Goal: Task Accomplishment & Management: Manage account settings

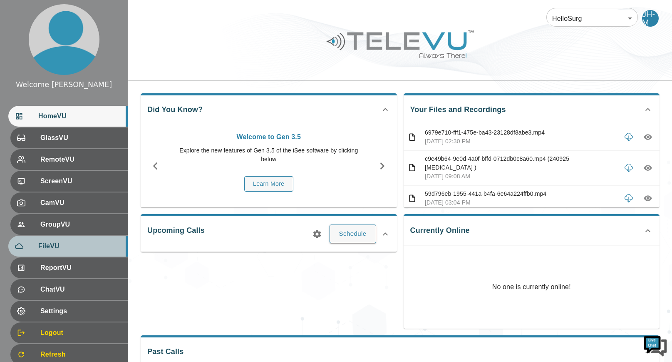
click at [77, 243] on span "FileVU" at bounding box center [79, 246] width 83 height 10
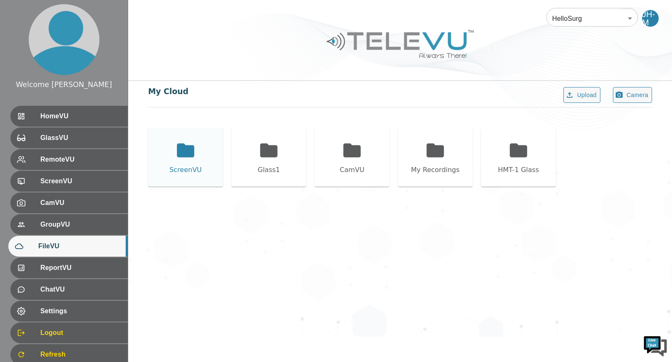
click at [182, 156] on icon at bounding box center [185, 150] width 17 height 14
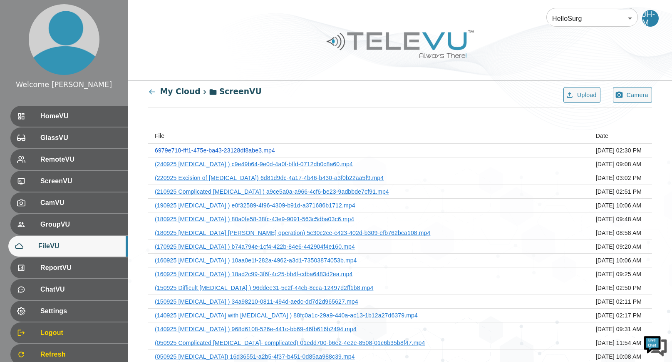
click at [274, 148] on link "6979e710-fff1-475e-ba43-23128df8abe3.mp4" at bounding box center [215, 150] width 120 height 7
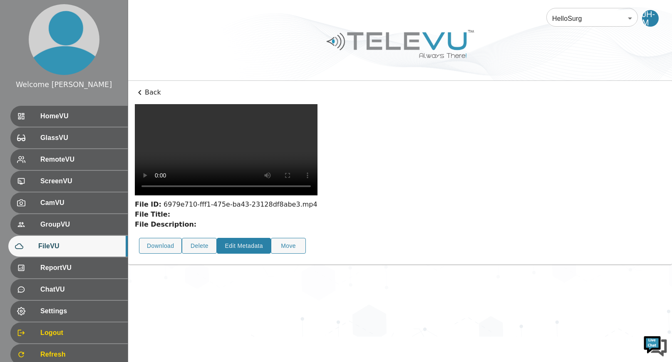
click at [252, 238] on button "Edit Metadata" at bounding box center [244, 246] width 54 height 16
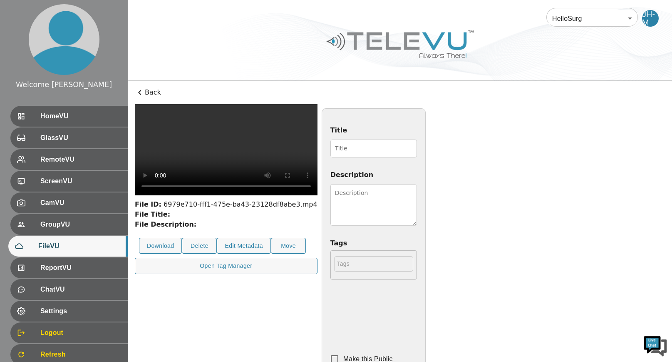
click at [318, 144] on video at bounding box center [226, 149] width 183 height 91
click at [417, 150] on input "Title" at bounding box center [373, 148] width 87 height 18
type input "250925 [MEDICAL_DATA]"
click at [417, 195] on textarea "Description" at bounding box center [373, 205] width 87 height 42
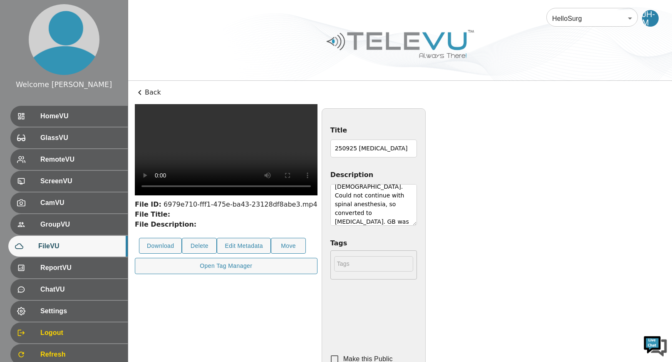
scroll to position [24, 0]
click at [417, 214] on textarea "[DEMOGRAPHIC_DATA] [DEMOGRAPHIC_DATA]. Could not continue with spinal anesthesi…" at bounding box center [373, 205] width 87 height 42
click at [417, 223] on textarea "[DEMOGRAPHIC_DATA] [DEMOGRAPHIC_DATA]. Could not continue with spinal anesthesi…" at bounding box center [373, 205] width 87 height 42
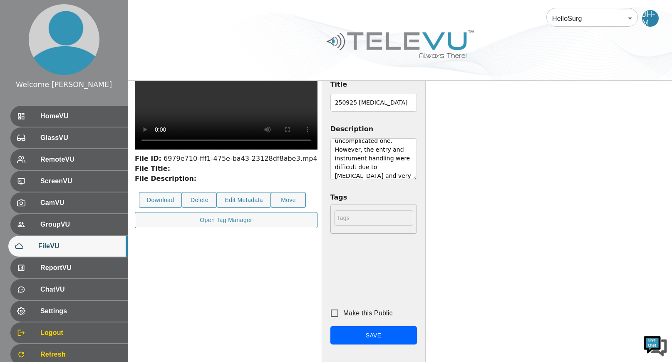
scroll to position [119, 0]
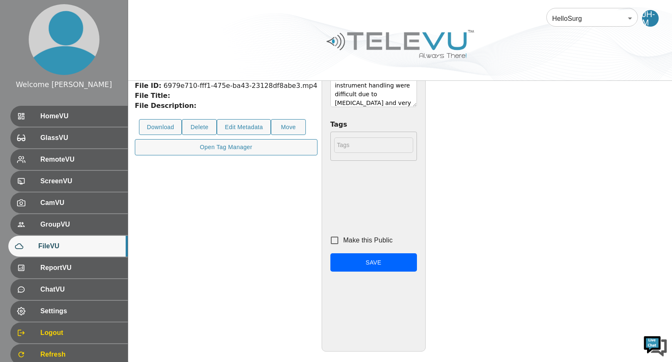
type textarea "[DEMOGRAPHIC_DATA] [DEMOGRAPHIC_DATA]. Could not continue with spinal anesthesi…"
click at [343, 238] on input "Make this Public" at bounding box center [334, 239] width 17 height 17
checkbox input "true"
click at [417, 266] on button "Save" at bounding box center [373, 262] width 87 height 19
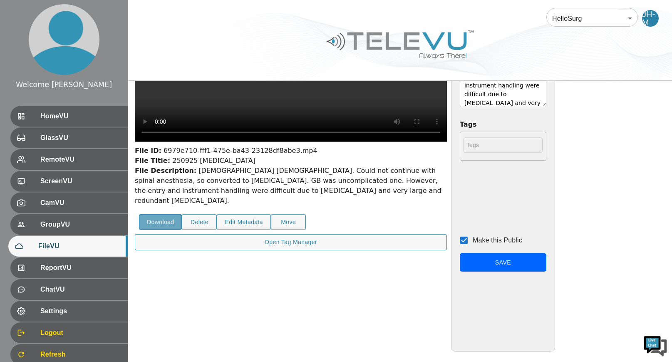
click at [163, 228] on button "Download" at bounding box center [160, 222] width 43 height 16
